Goal: Task Accomplishment & Management: Use online tool/utility

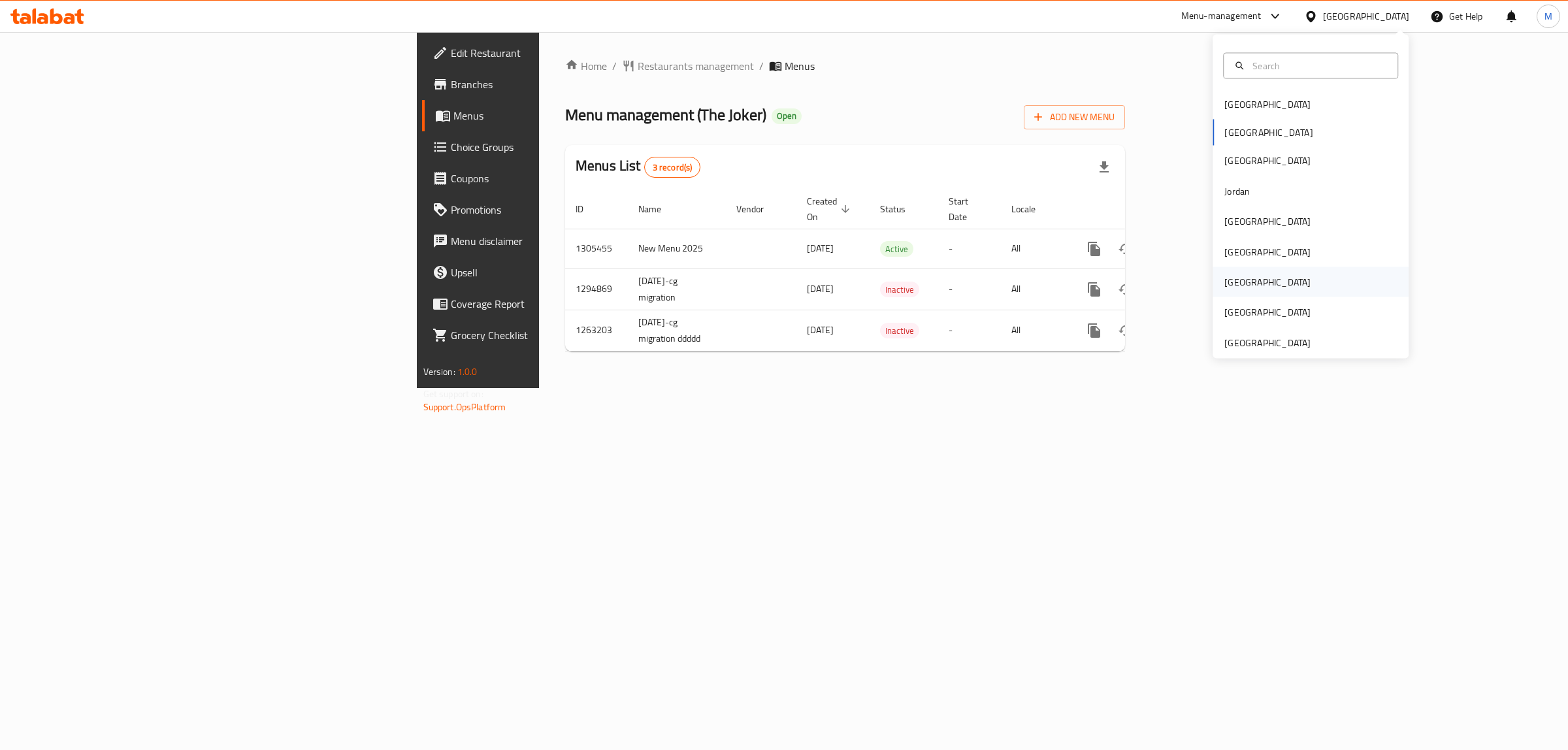
click at [1225, 289] on div "[GEOGRAPHIC_DATA]" at bounding box center [1268, 282] width 87 height 14
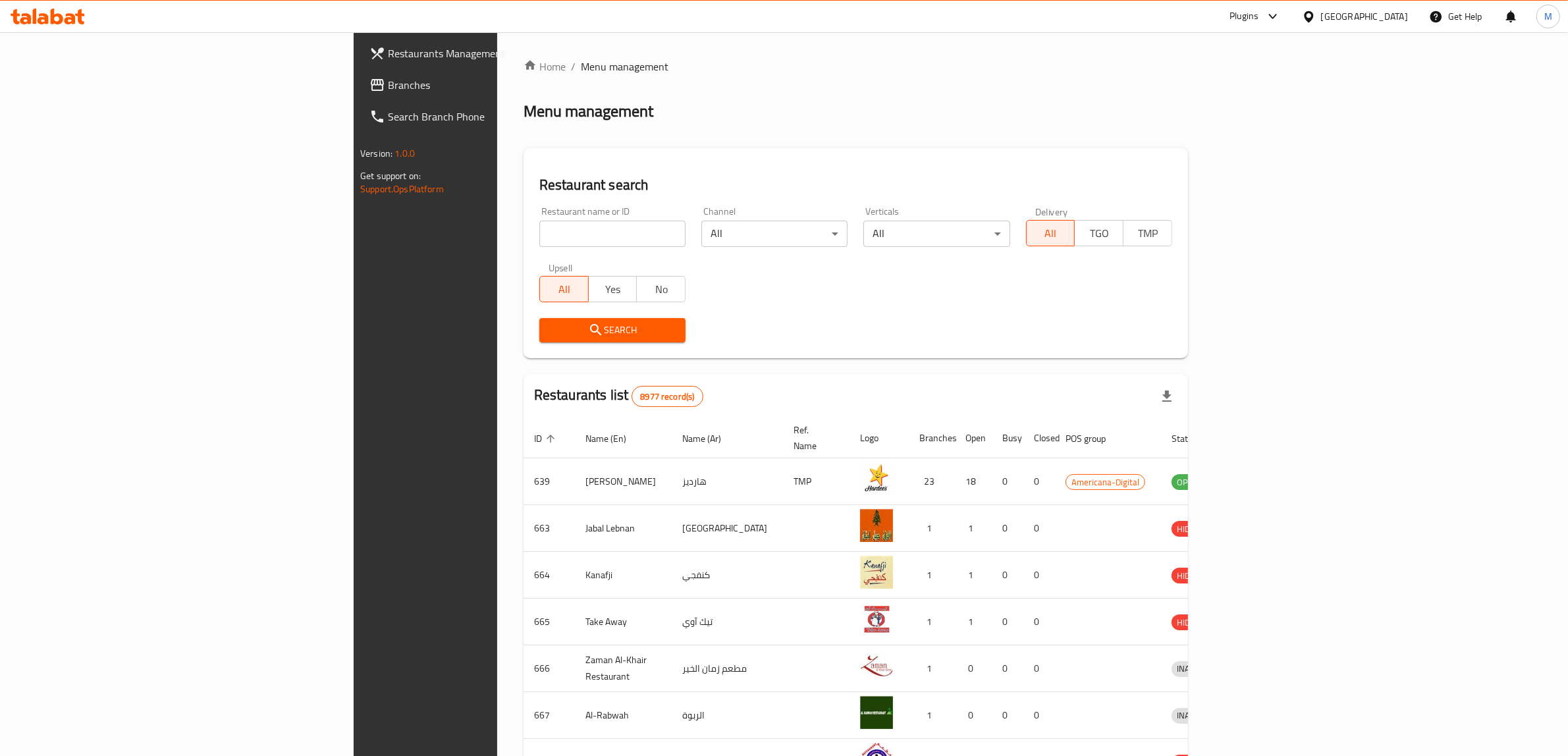
click at [388, 86] on span "Branches" at bounding box center [496, 85] width 217 height 16
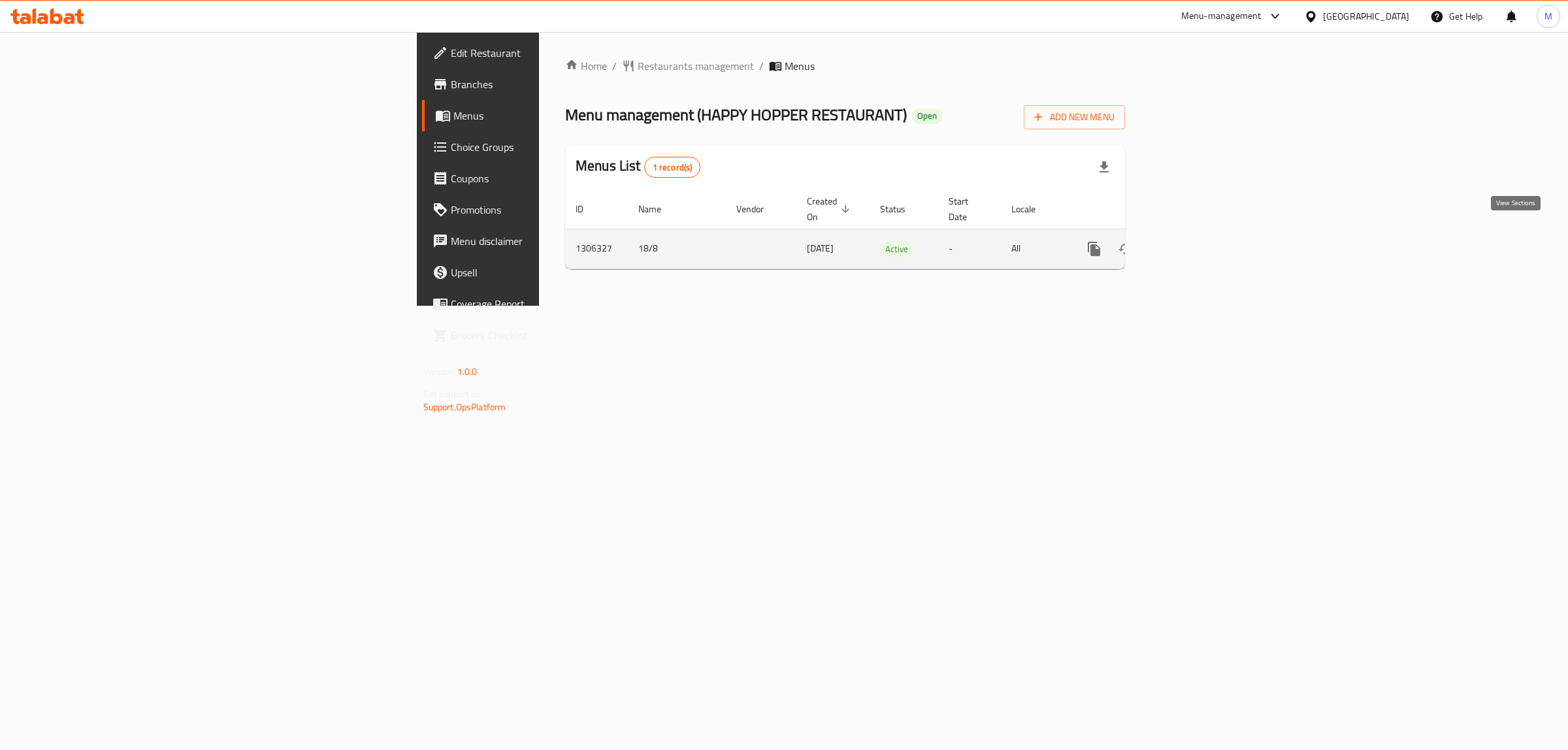
click at [1196, 241] on icon "enhanced table" at bounding box center [1188, 249] width 16 height 16
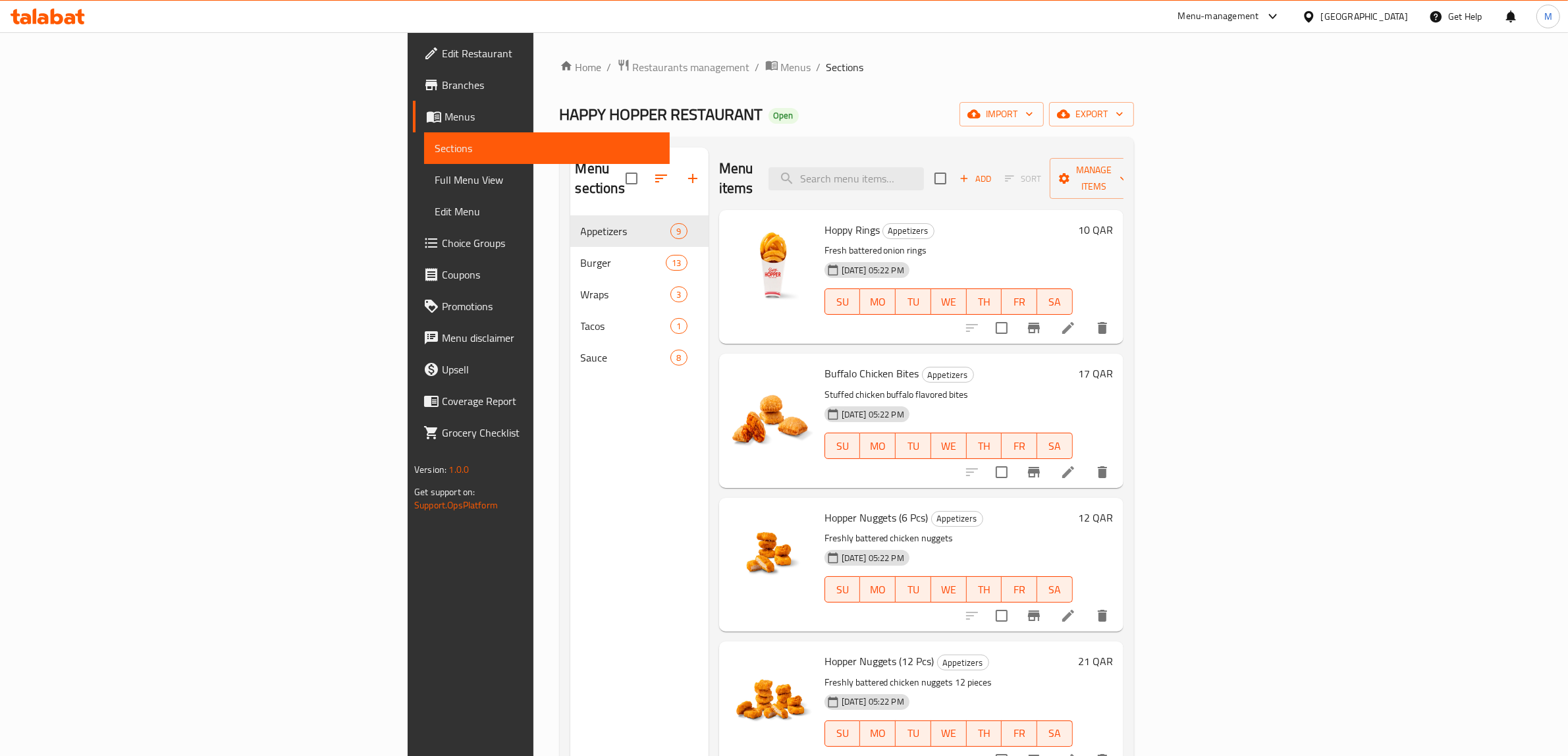
click at [413, 94] on link "Branches" at bounding box center [541, 84] width 257 height 31
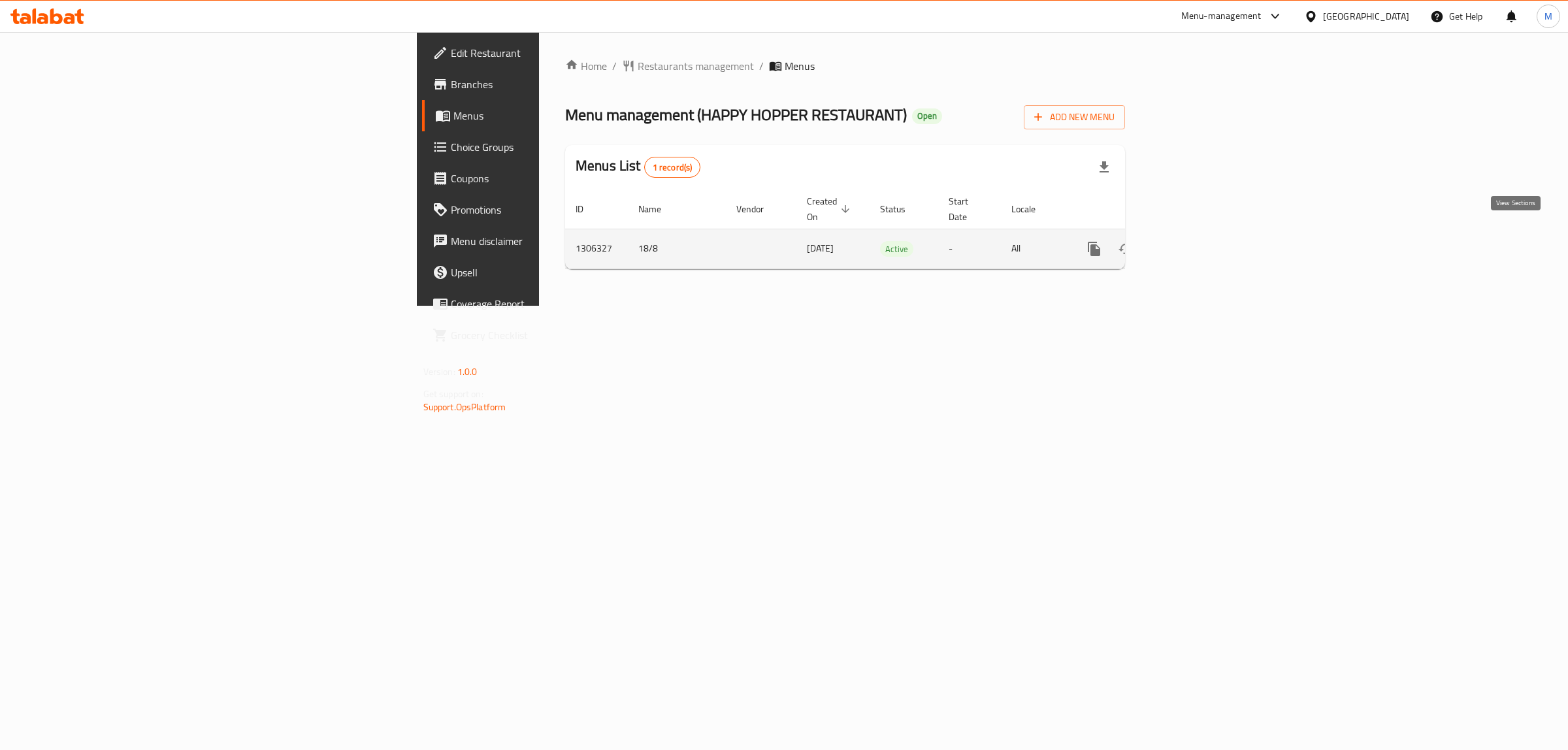
click at [1196, 241] on icon "enhanced table" at bounding box center [1188, 249] width 16 height 16
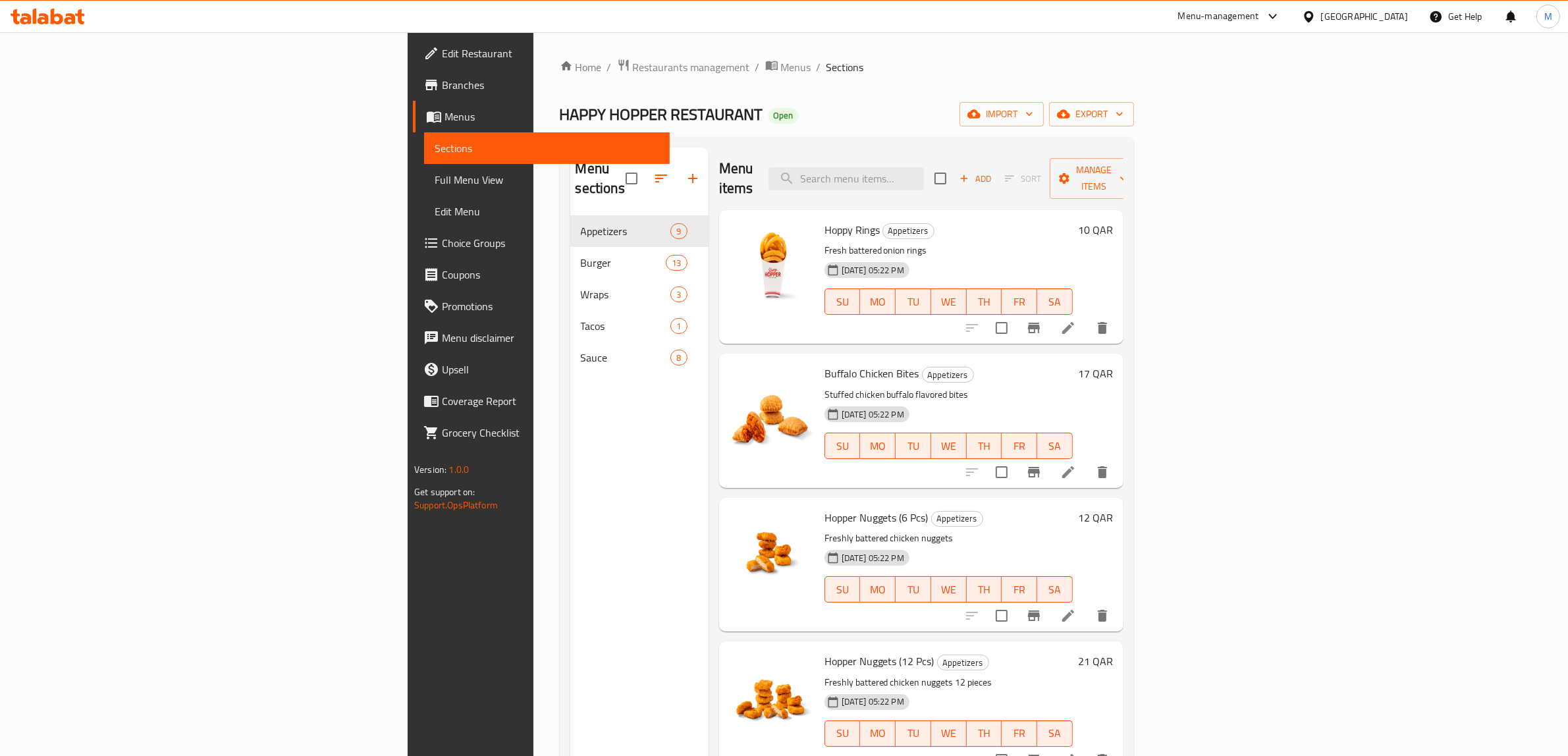
drag, startPoint x: 163, startPoint y: 181, endPoint x: 68, endPoint y: 195, distance: 96.0
click at [435, 182] on span "Full Menu View" at bounding box center [547, 180] width 224 height 16
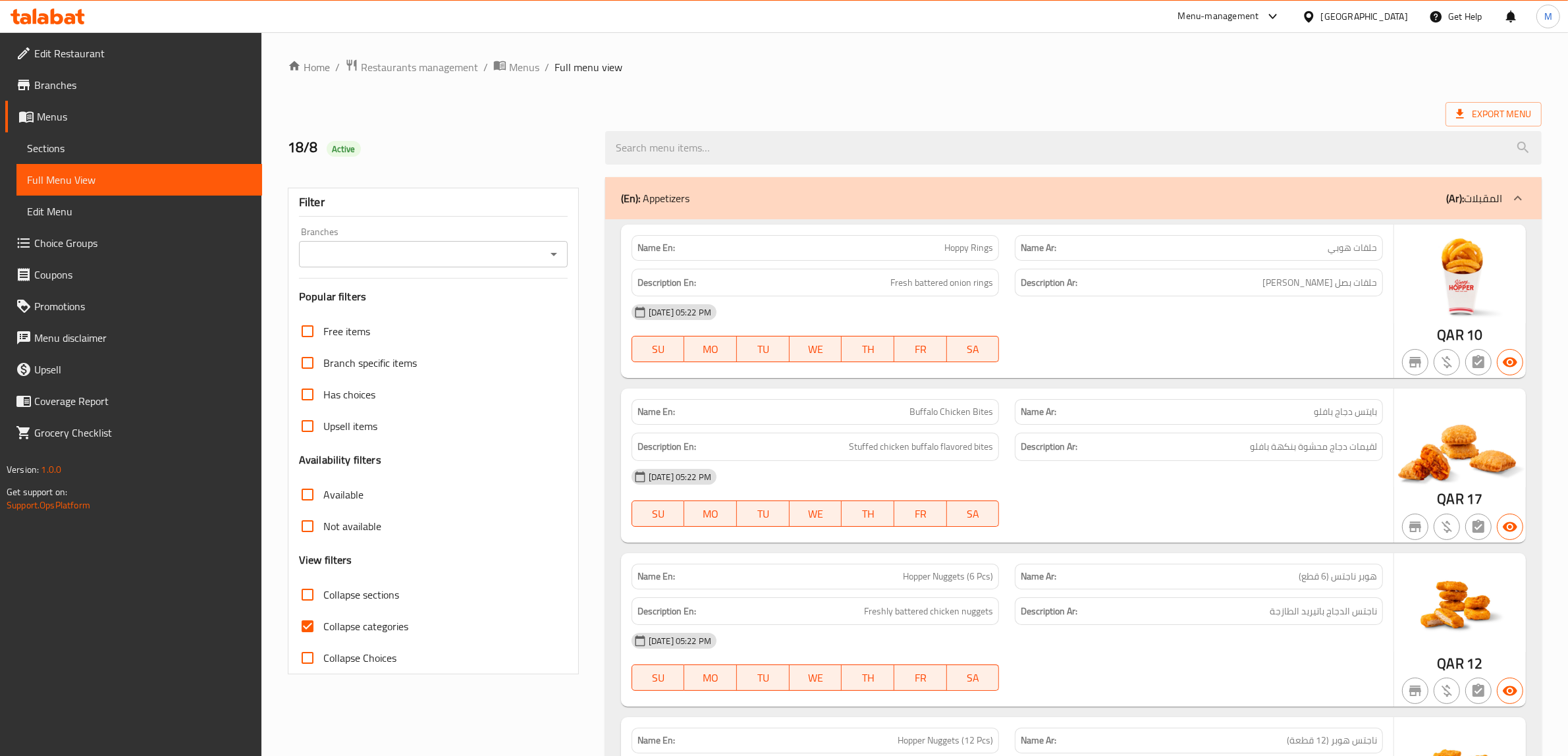
click at [551, 314] on div "Filter Branches Branches Popular filters Free items Branch specific items Has c…" at bounding box center [433, 430] width 291 height 486
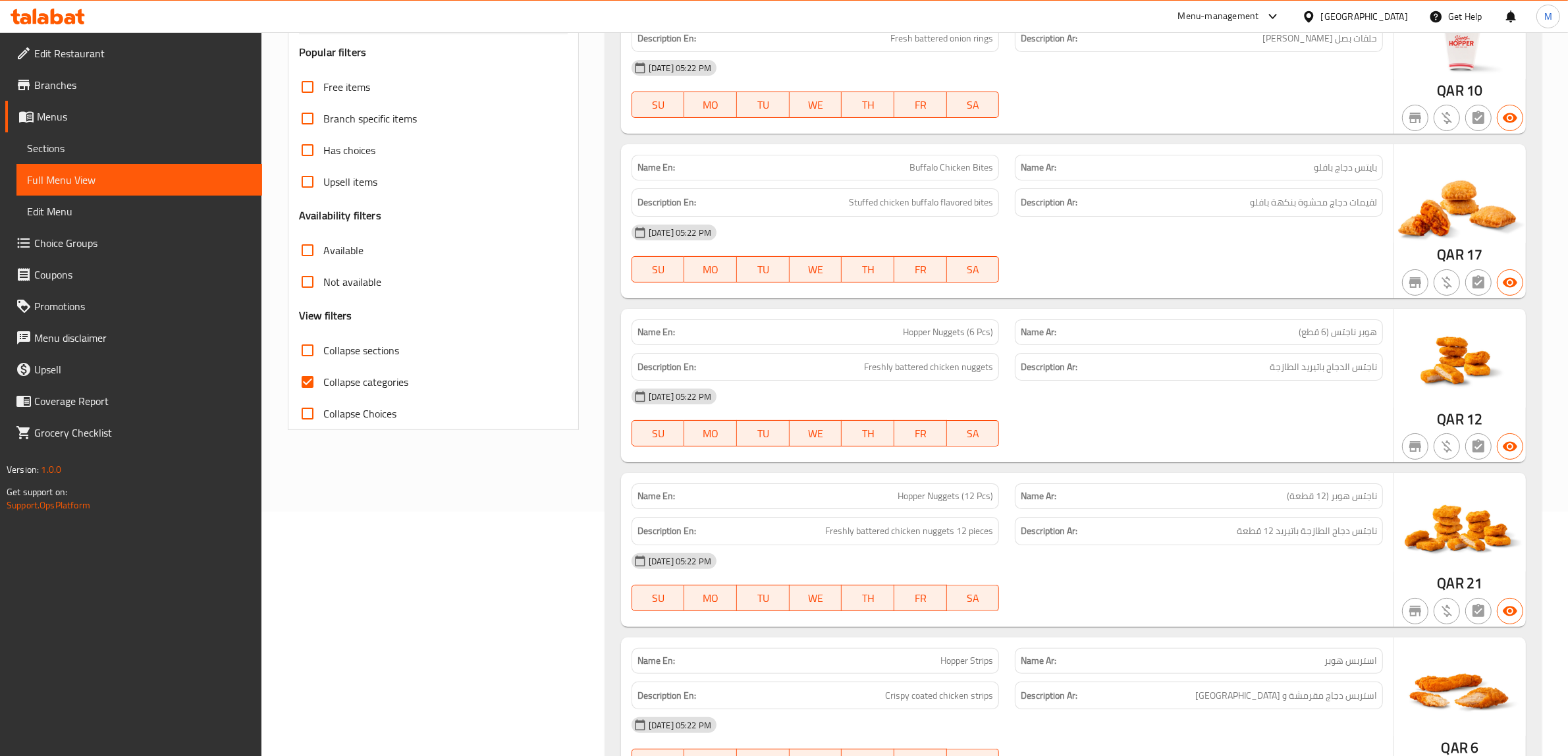
scroll to position [247, 0]
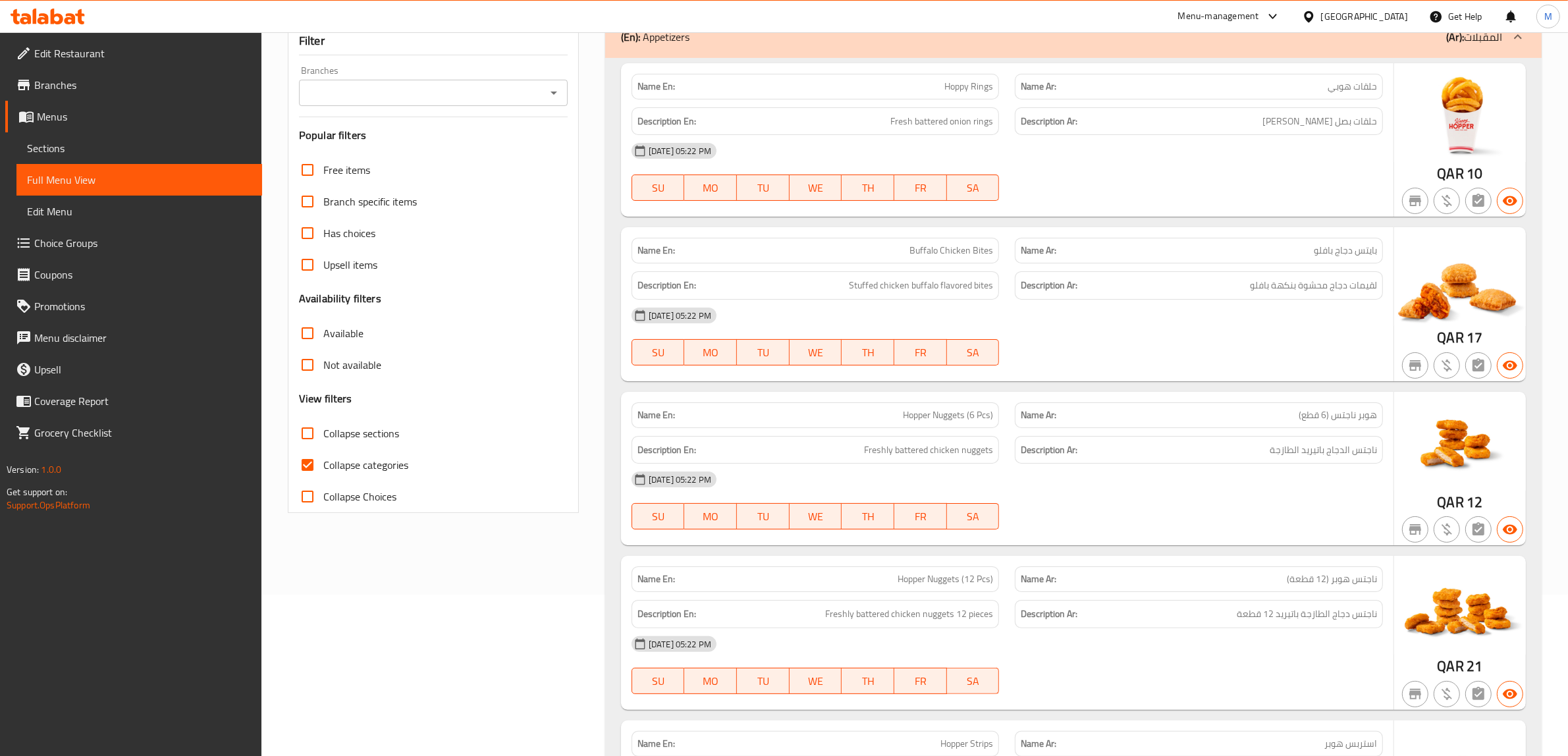
scroll to position [0, 0]
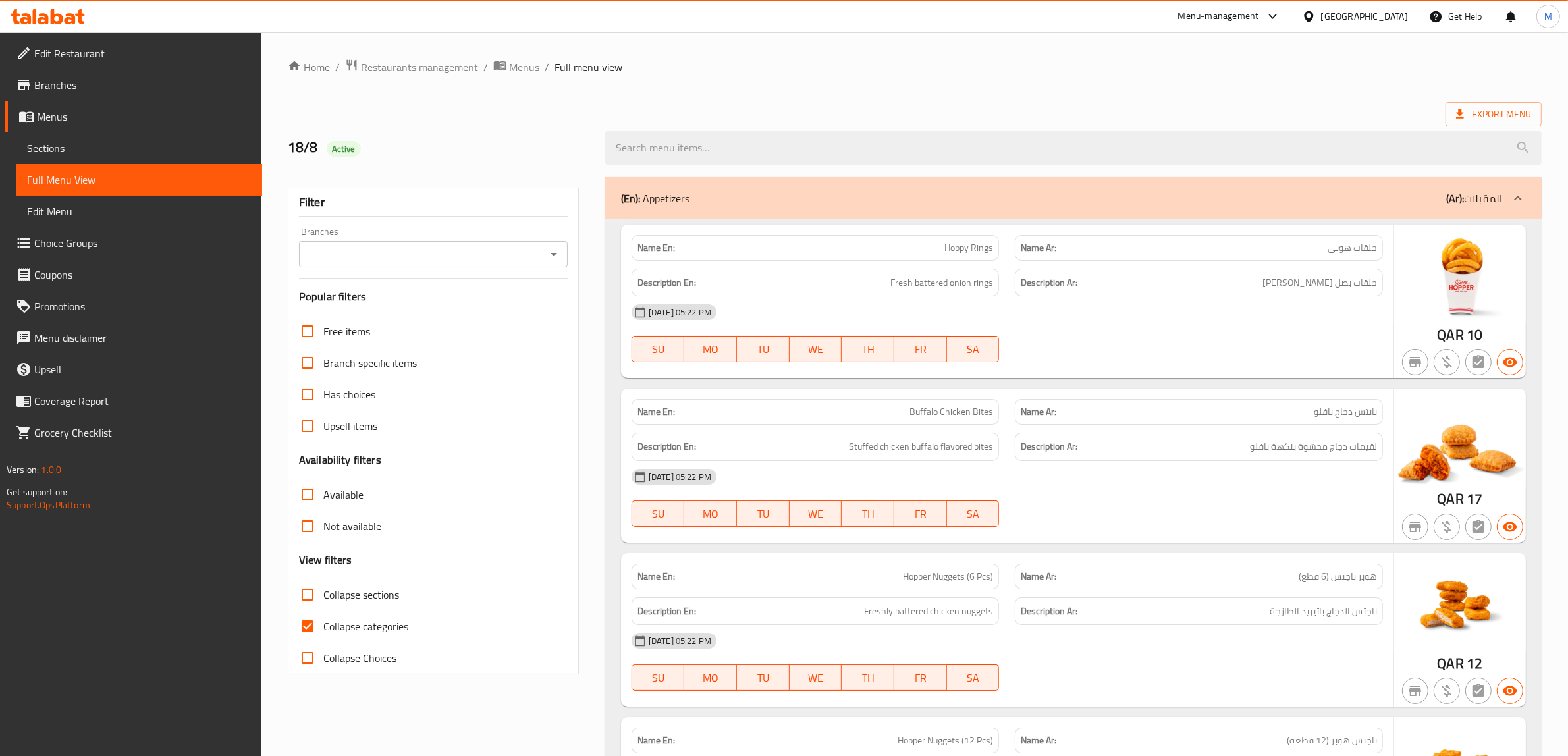
click at [498, 259] on input "Branches" at bounding box center [422, 254] width 239 height 18
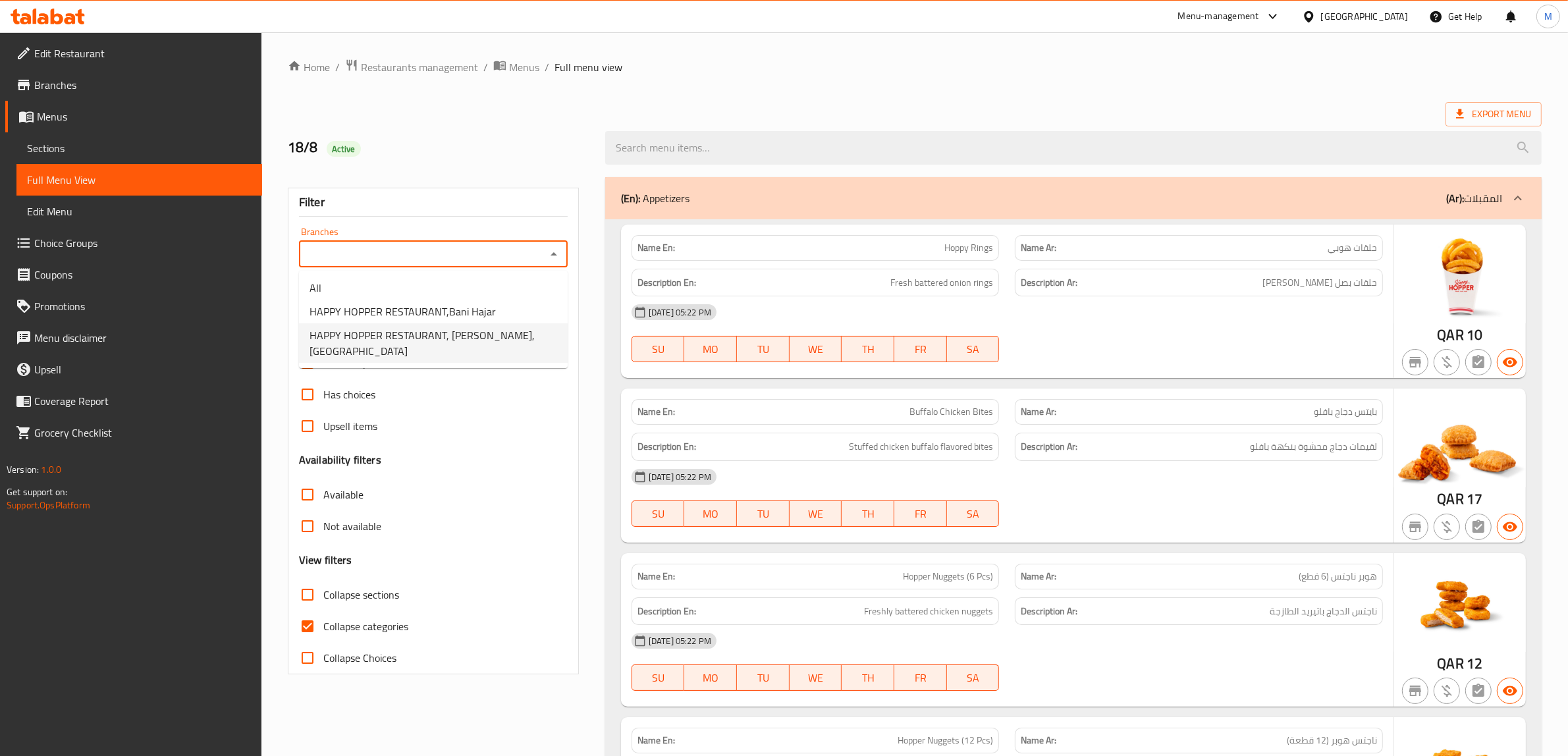
click at [479, 340] on span "HAPPY HOPPER RESTAURANT, Bin mahmoud,Al Mansoura" at bounding box center [433, 343] width 248 height 31
type input "HAPPY HOPPER RESTAURANT, Bin mahmoud,Al Mansoura"
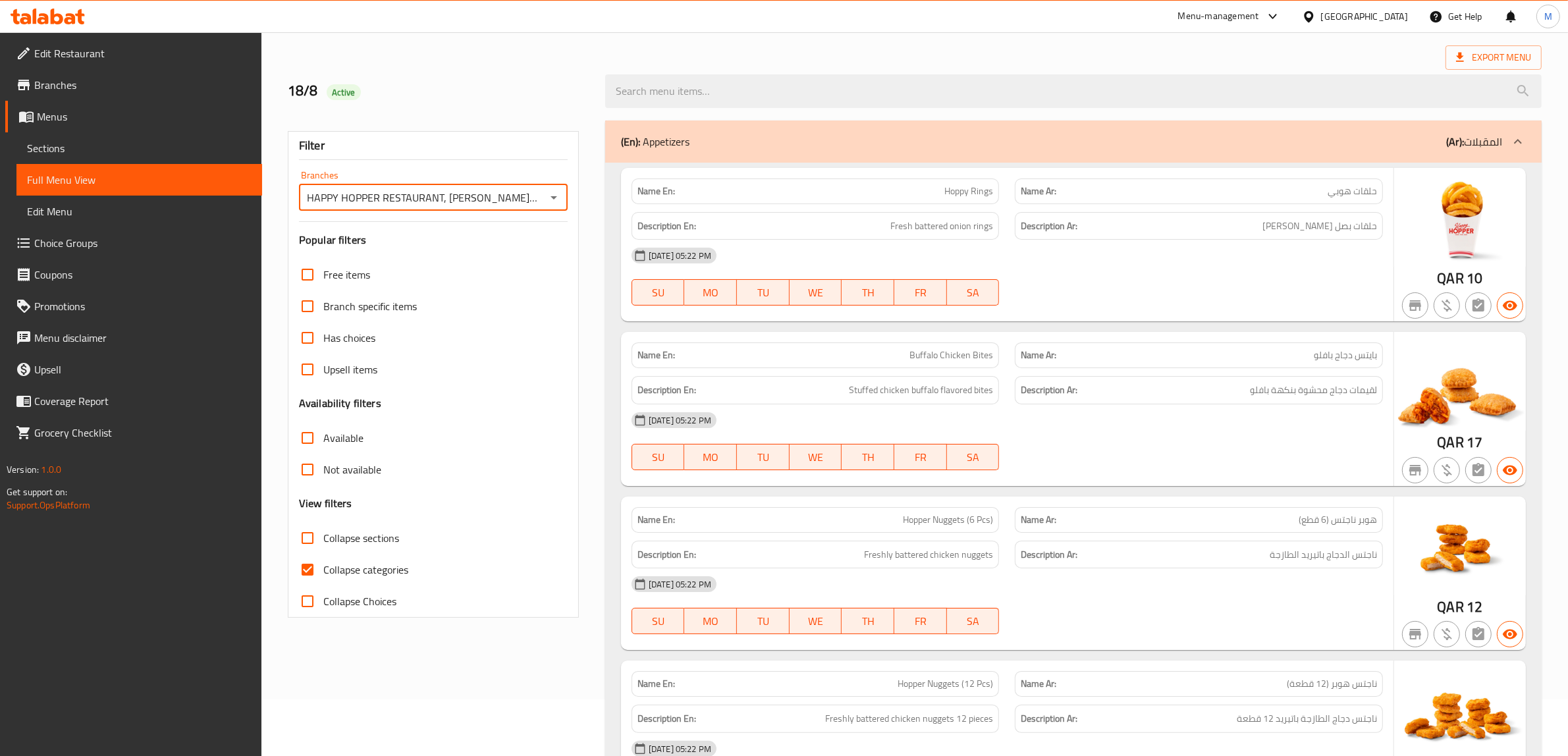
scroll to position [82, 0]
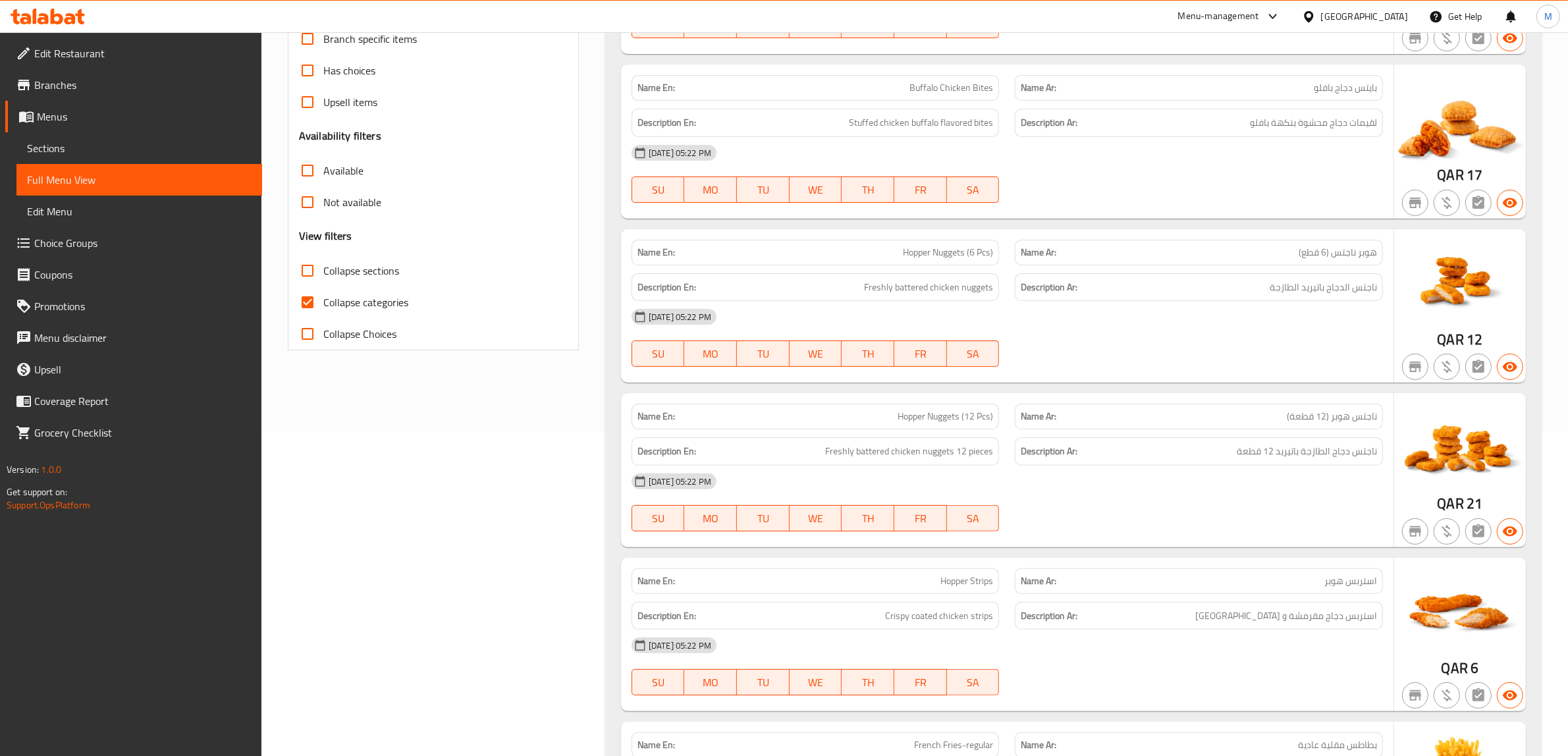
scroll to position [329, 0]
